Goal: Task Accomplishment & Management: Manage account settings

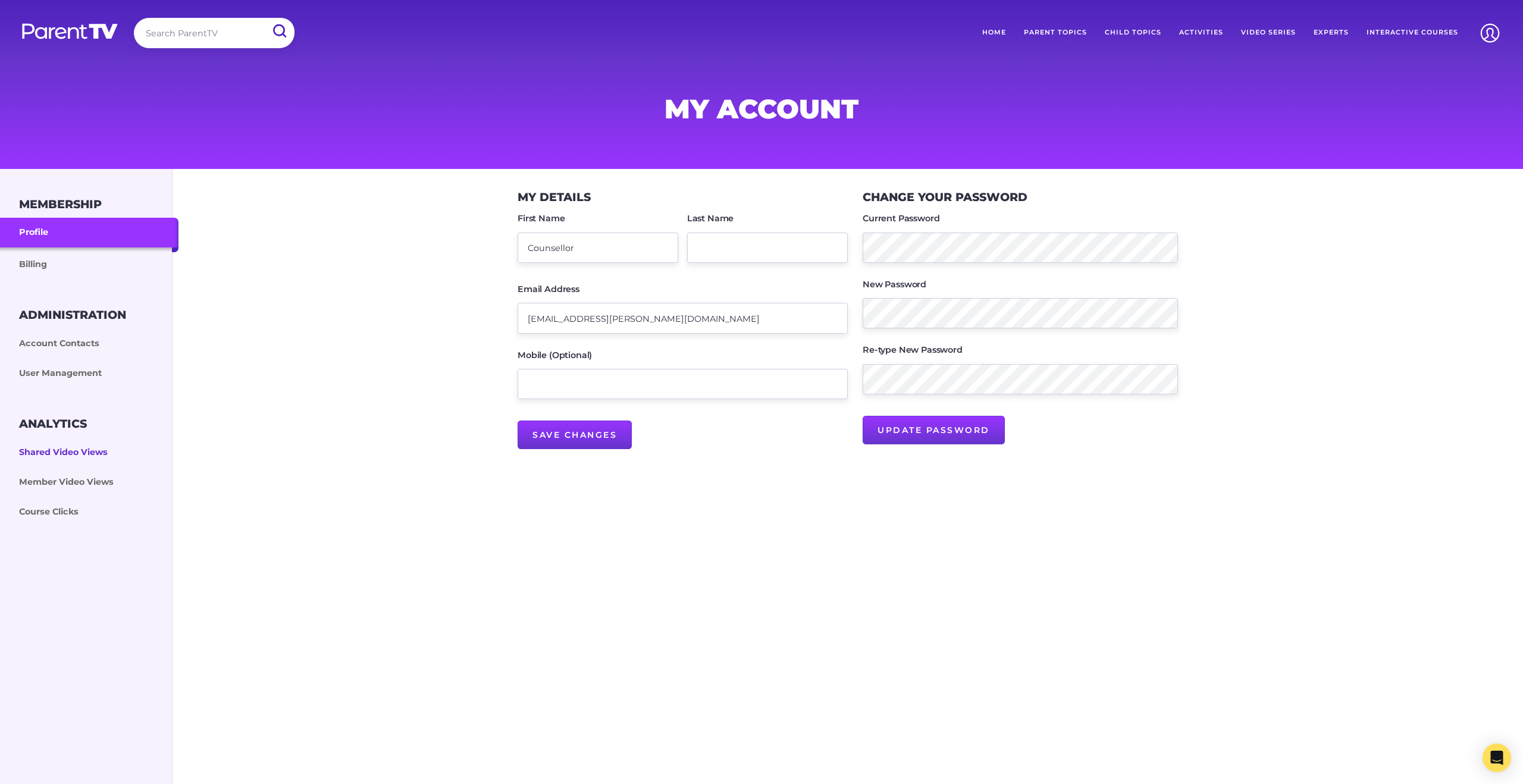
click at [76, 457] on link "Shared Video Views" at bounding box center [89, 453] width 178 height 30
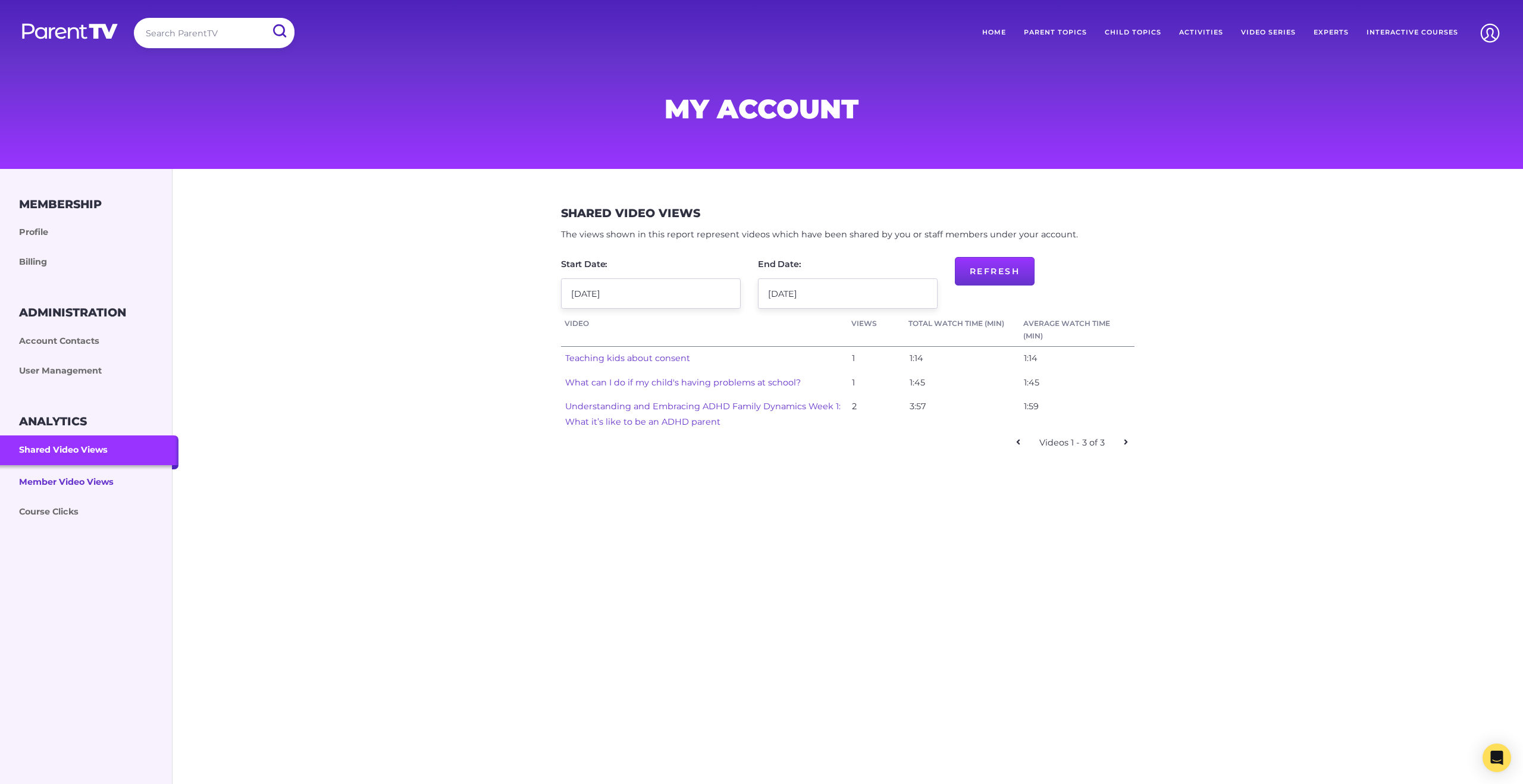
click at [70, 479] on link "Member Video Views" at bounding box center [89, 481] width 178 height 32
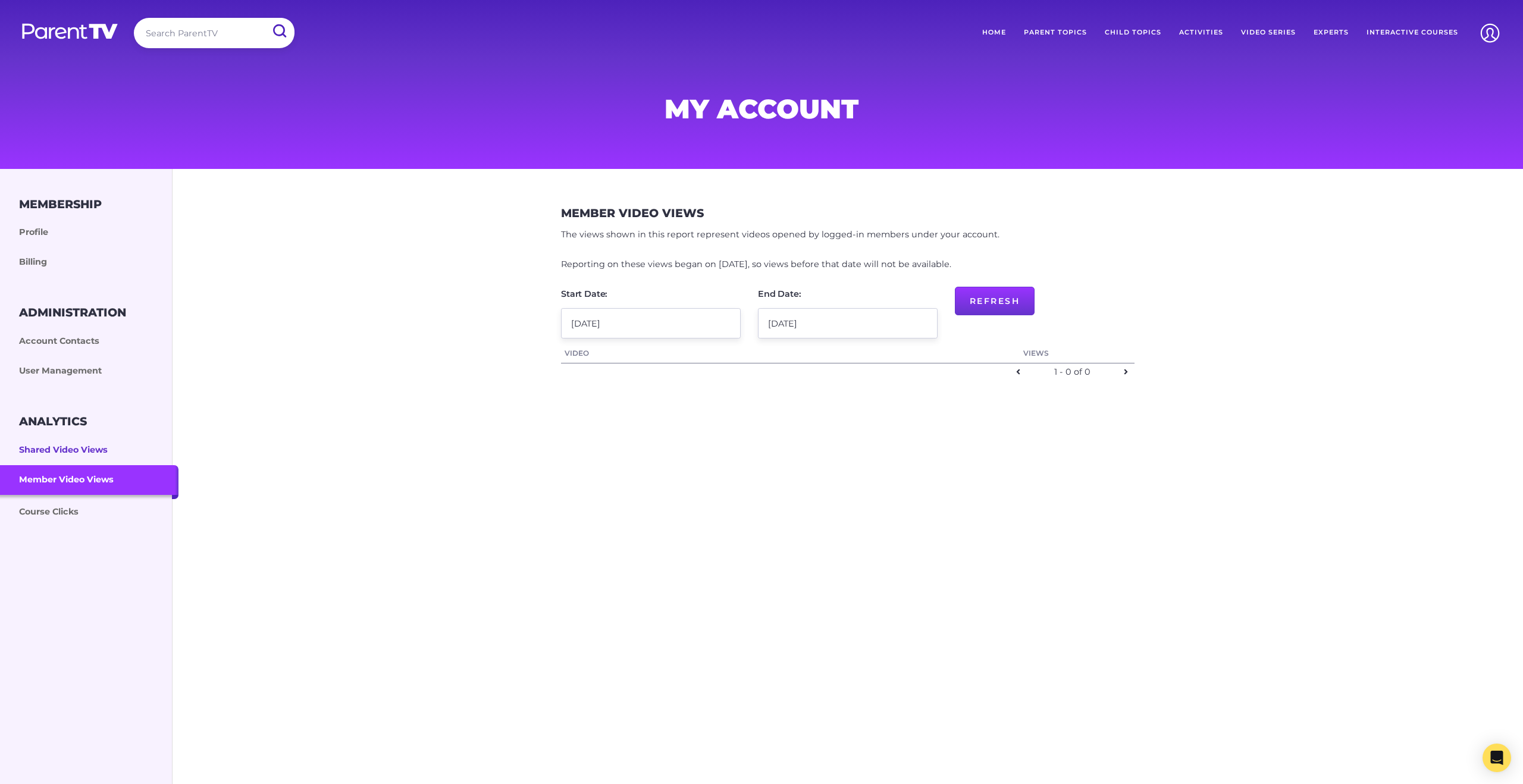
click at [76, 452] on link "Shared Video Views" at bounding box center [89, 451] width 178 height 30
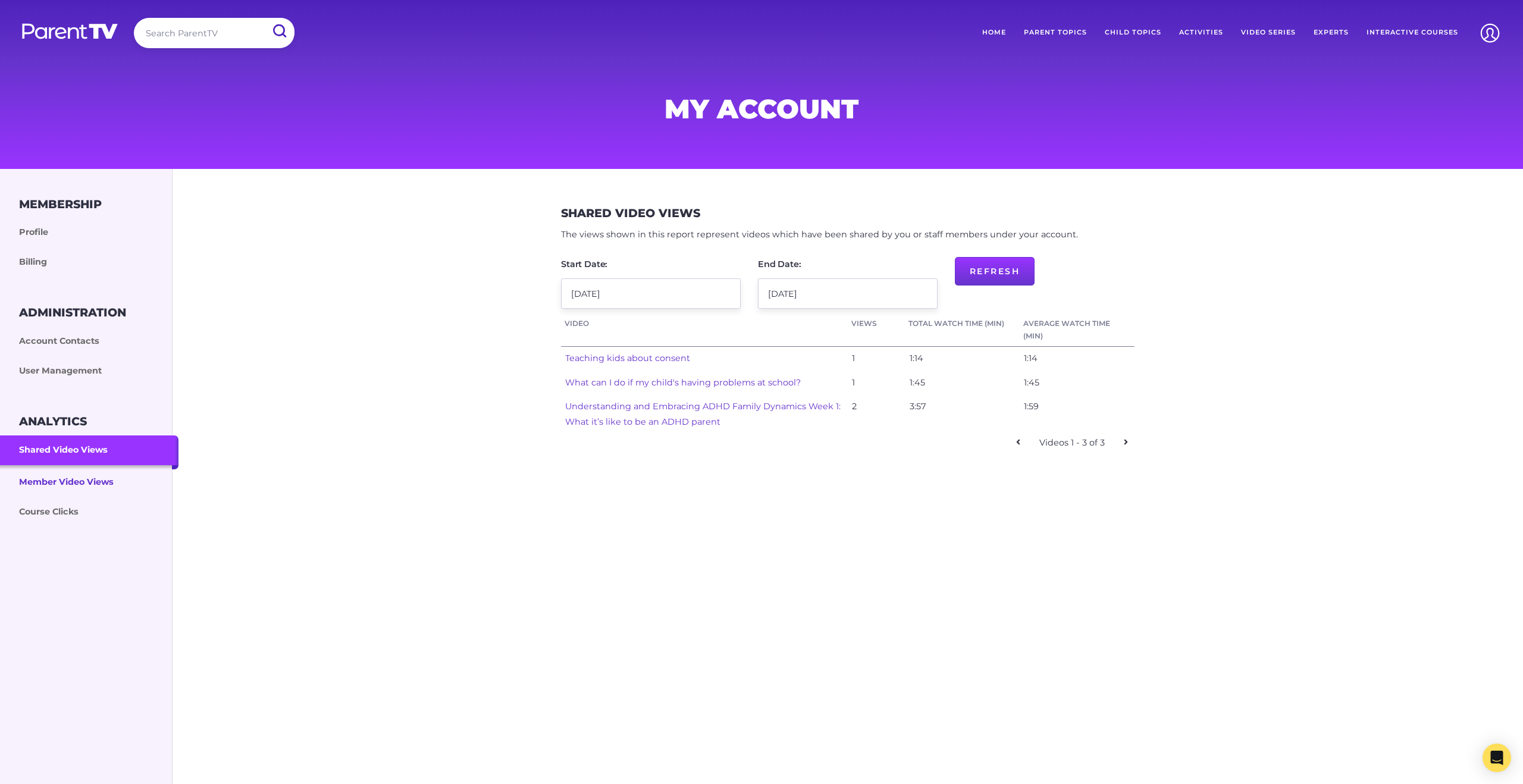
click at [73, 491] on link "Member Video Views" at bounding box center [89, 481] width 178 height 32
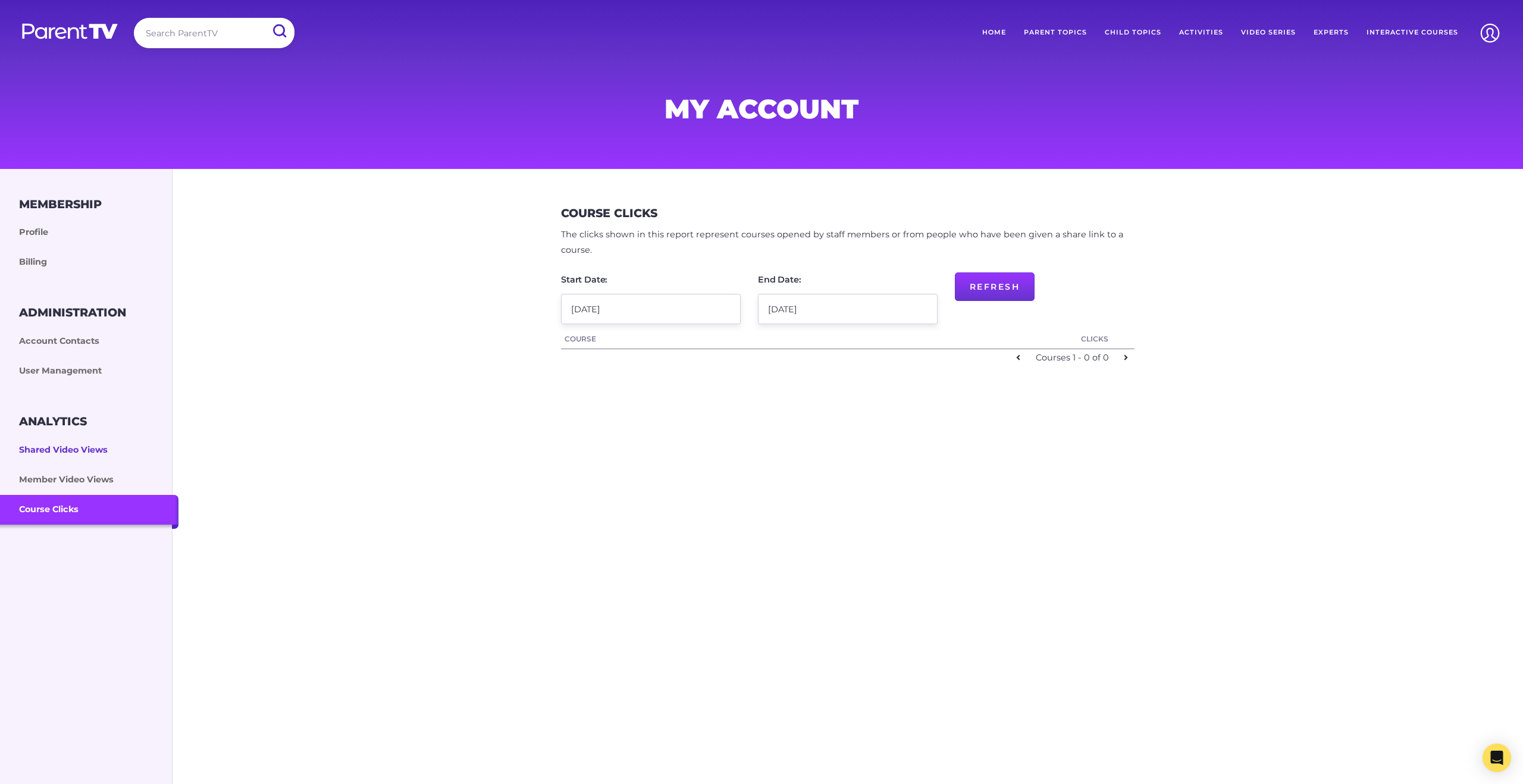
click at [75, 444] on link "Shared Video Views" at bounding box center [89, 451] width 178 height 30
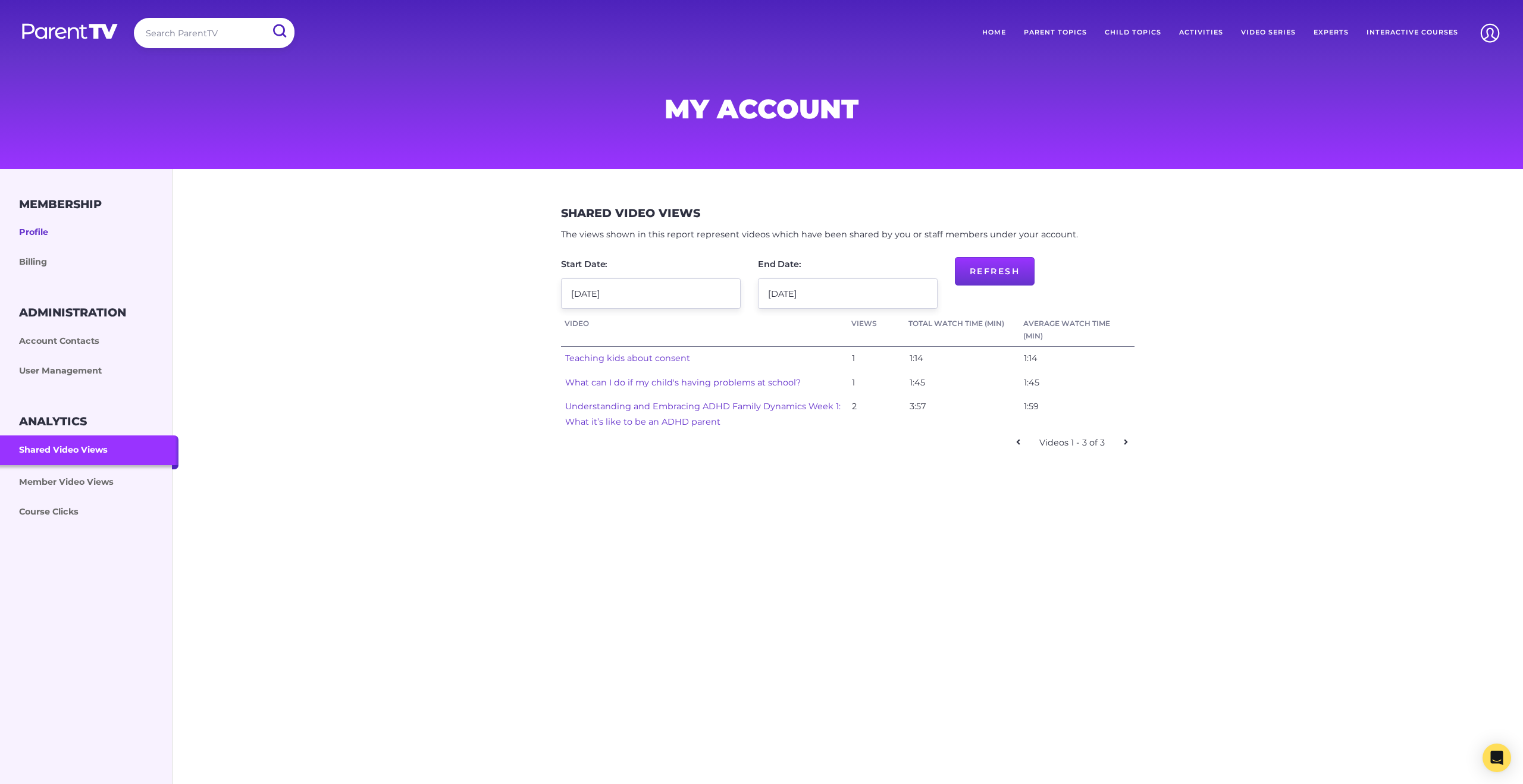
click at [50, 240] on link "Profile" at bounding box center [89, 232] width 178 height 30
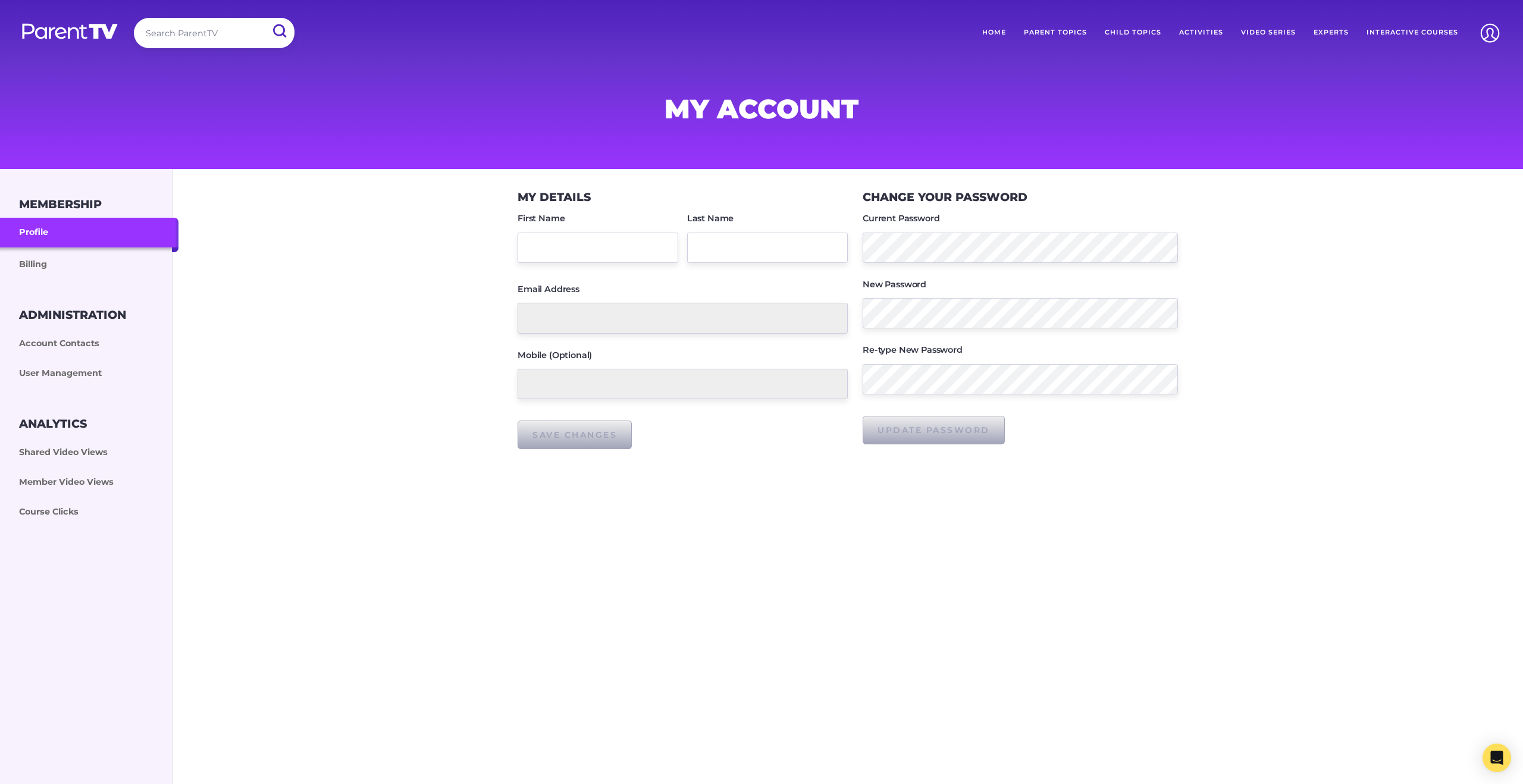
type input "Counsellor"
type input "counsellor@mueller.qld.edu.au"
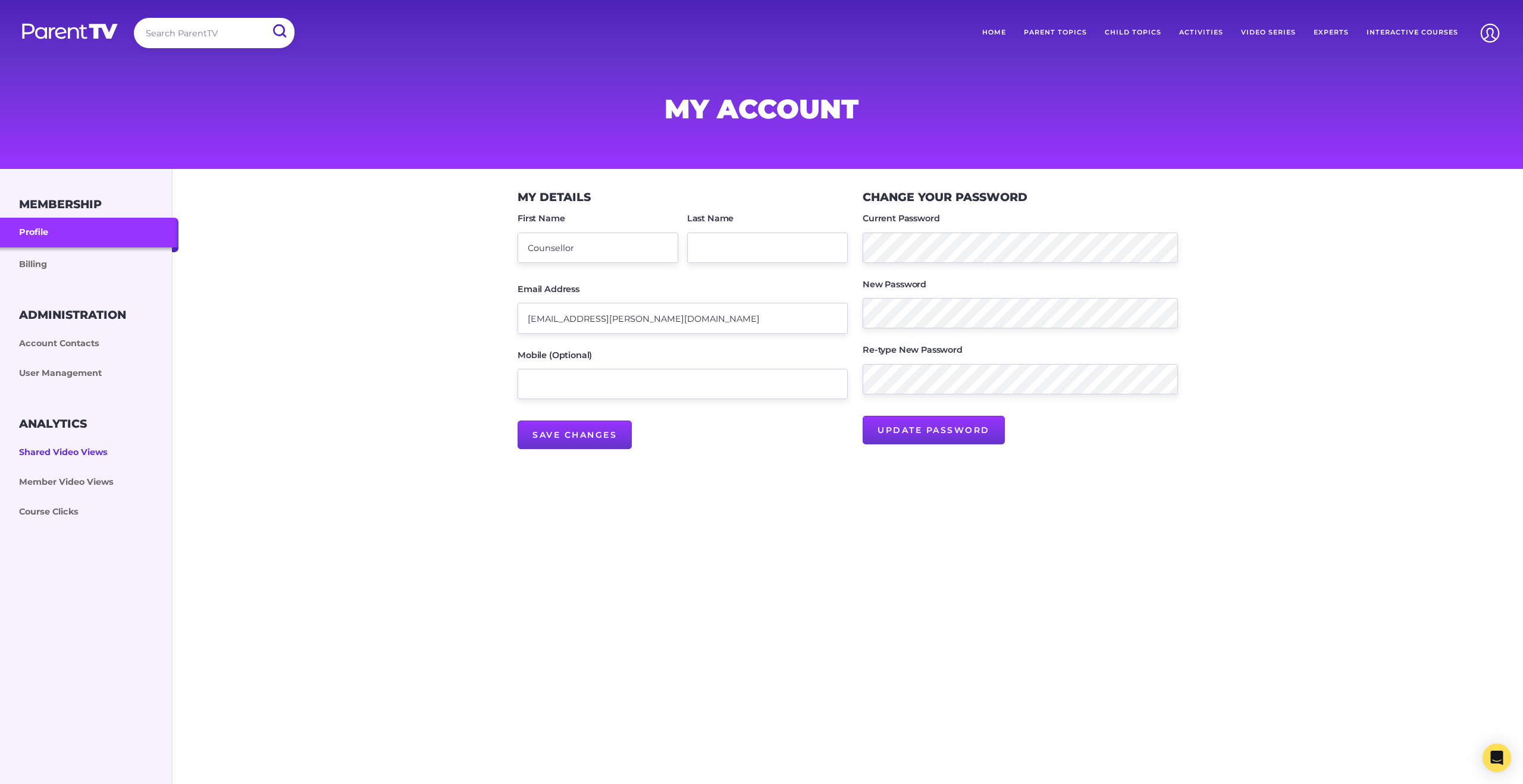
click at [88, 459] on link "Shared Video Views" at bounding box center [89, 453] width 178 height 30
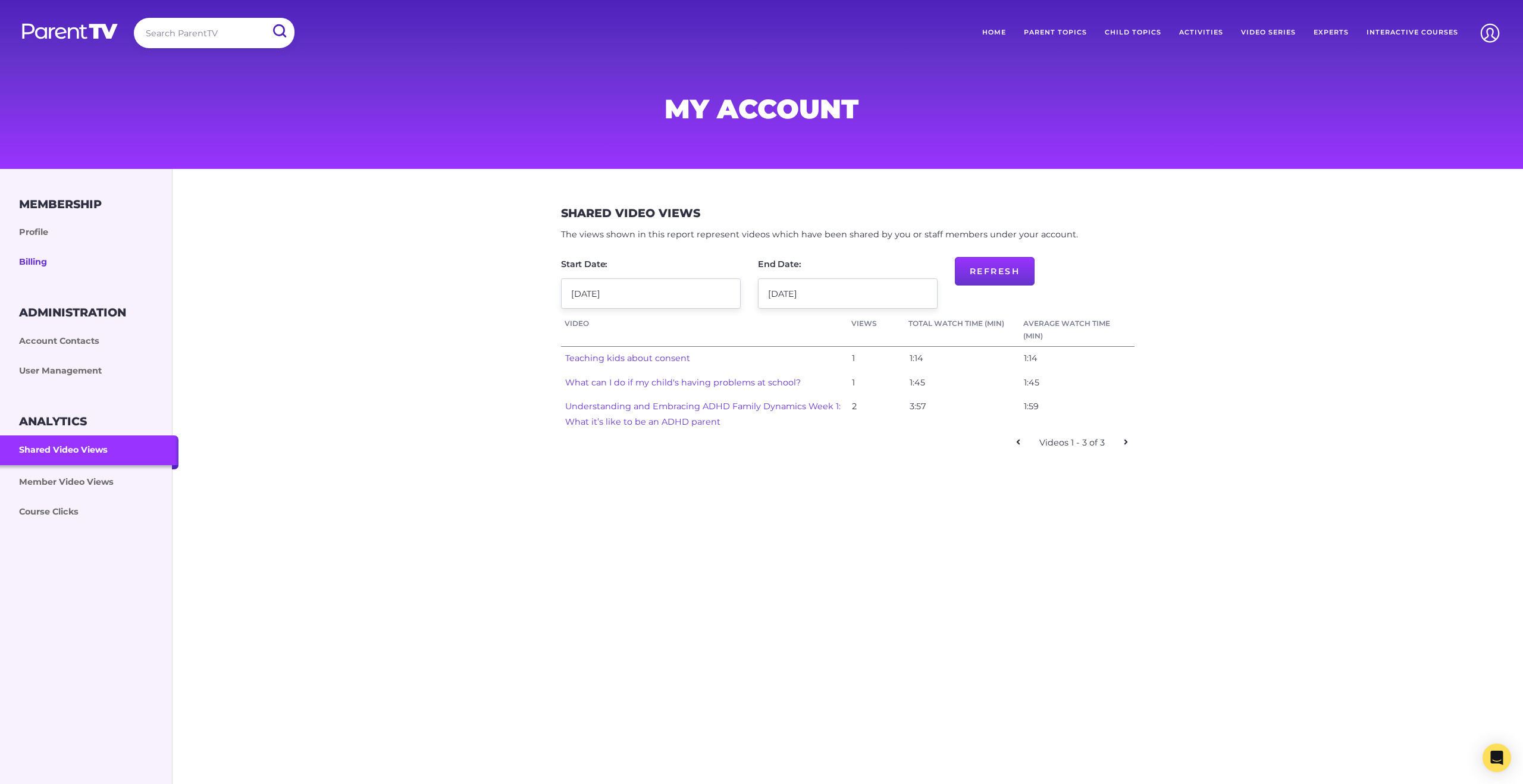
click at [37, 258] on link "Billing" at bounding box center [89, 262] width 178 height 30
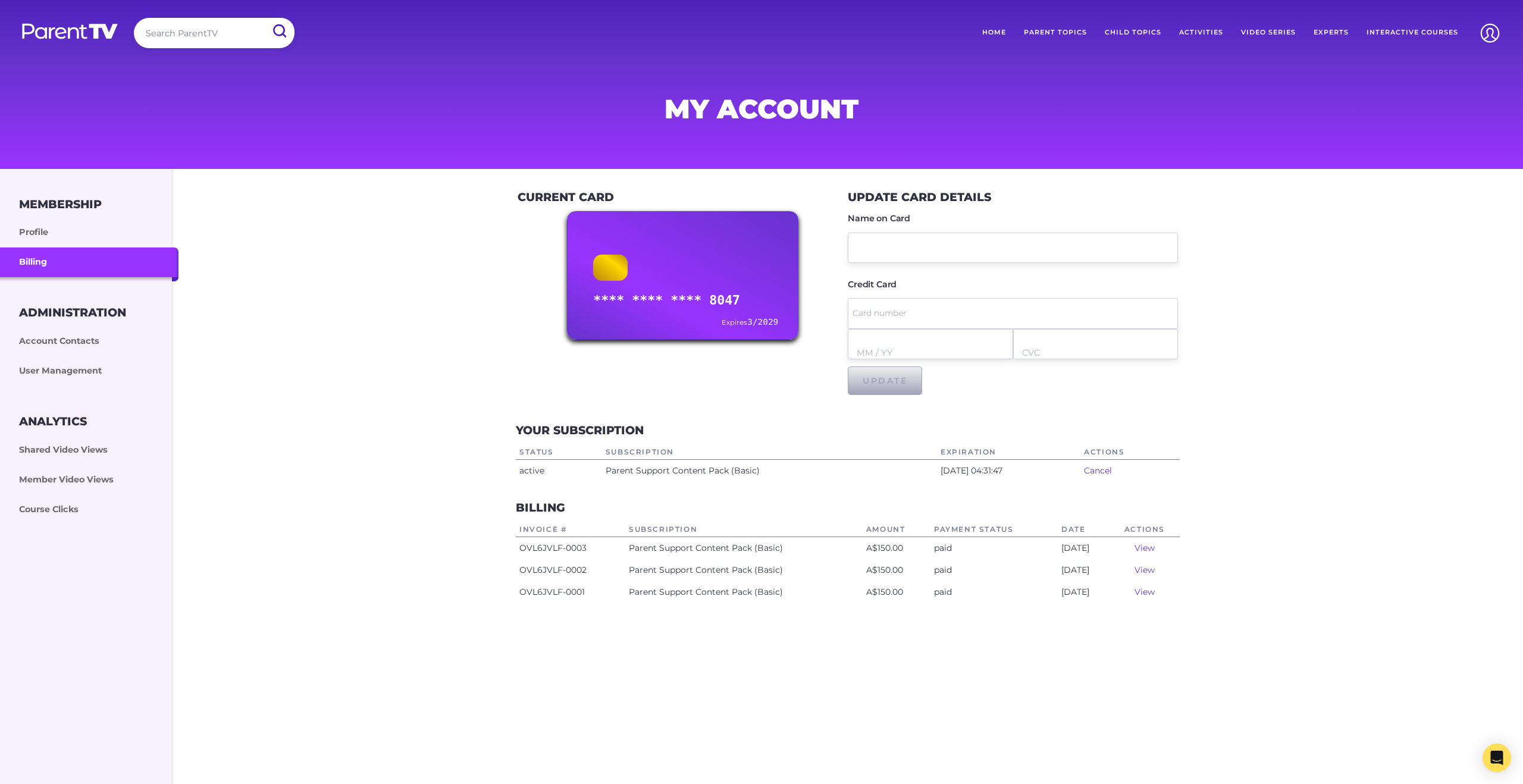
click at [1146, 543] on link "View" at bounding box center [1145, 548] width 20 height 11
